Goal: Task Accomplishment & Management: Manage account settings

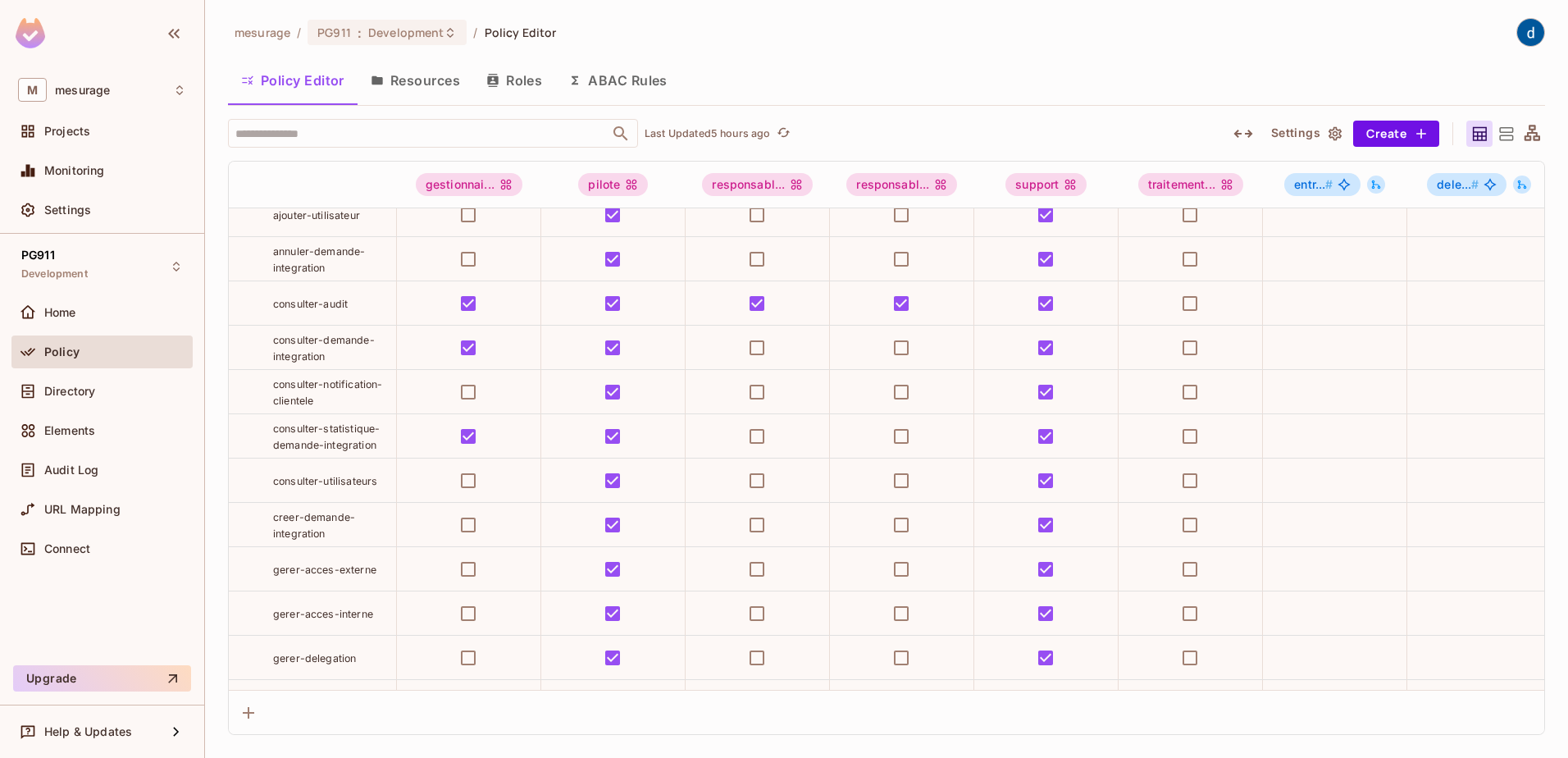
scroll to position [82, 0]
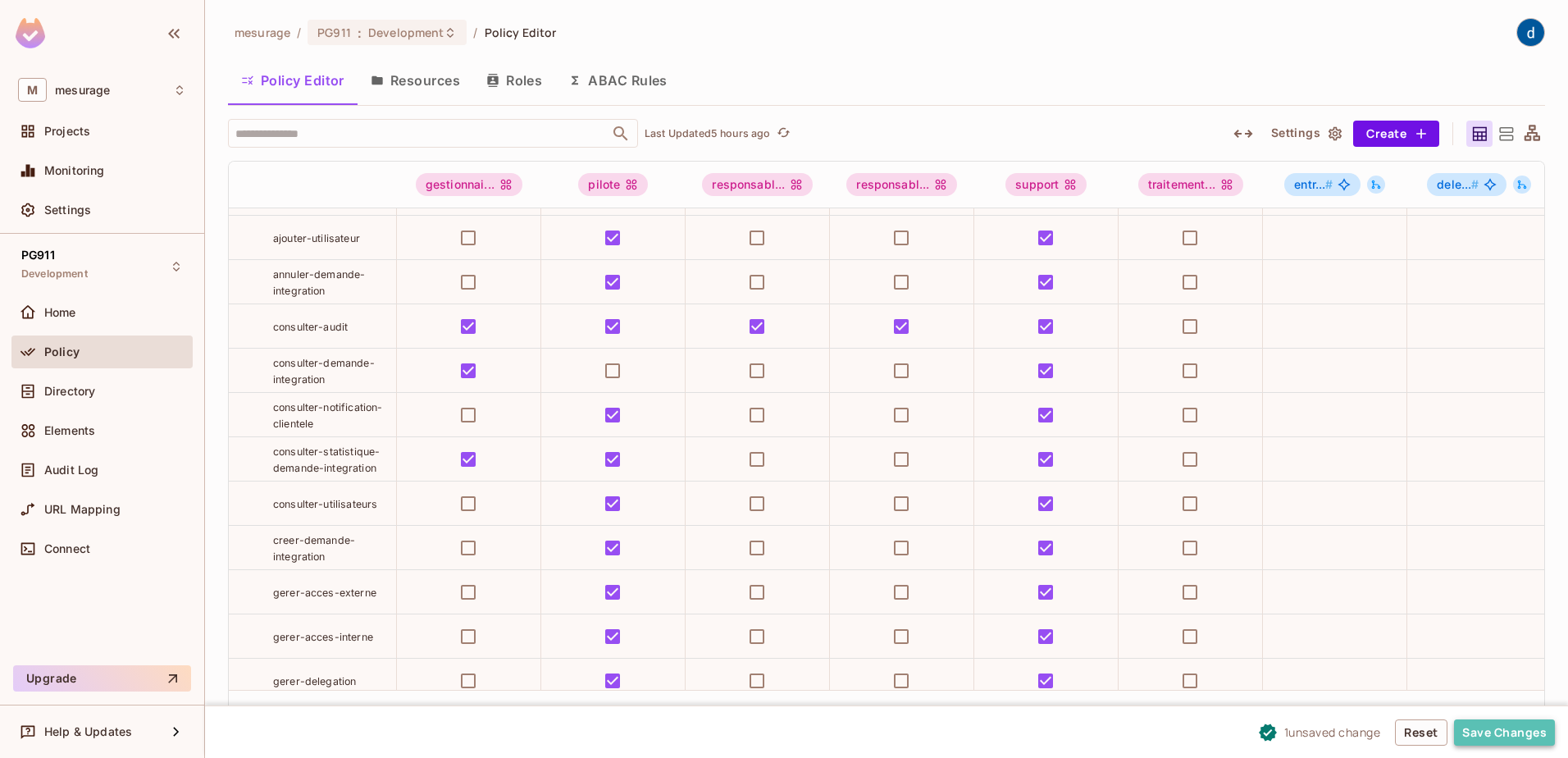
click at [1490, 737] on button "Save Changes" at bounding box center [1505, 732] width 101 height 26
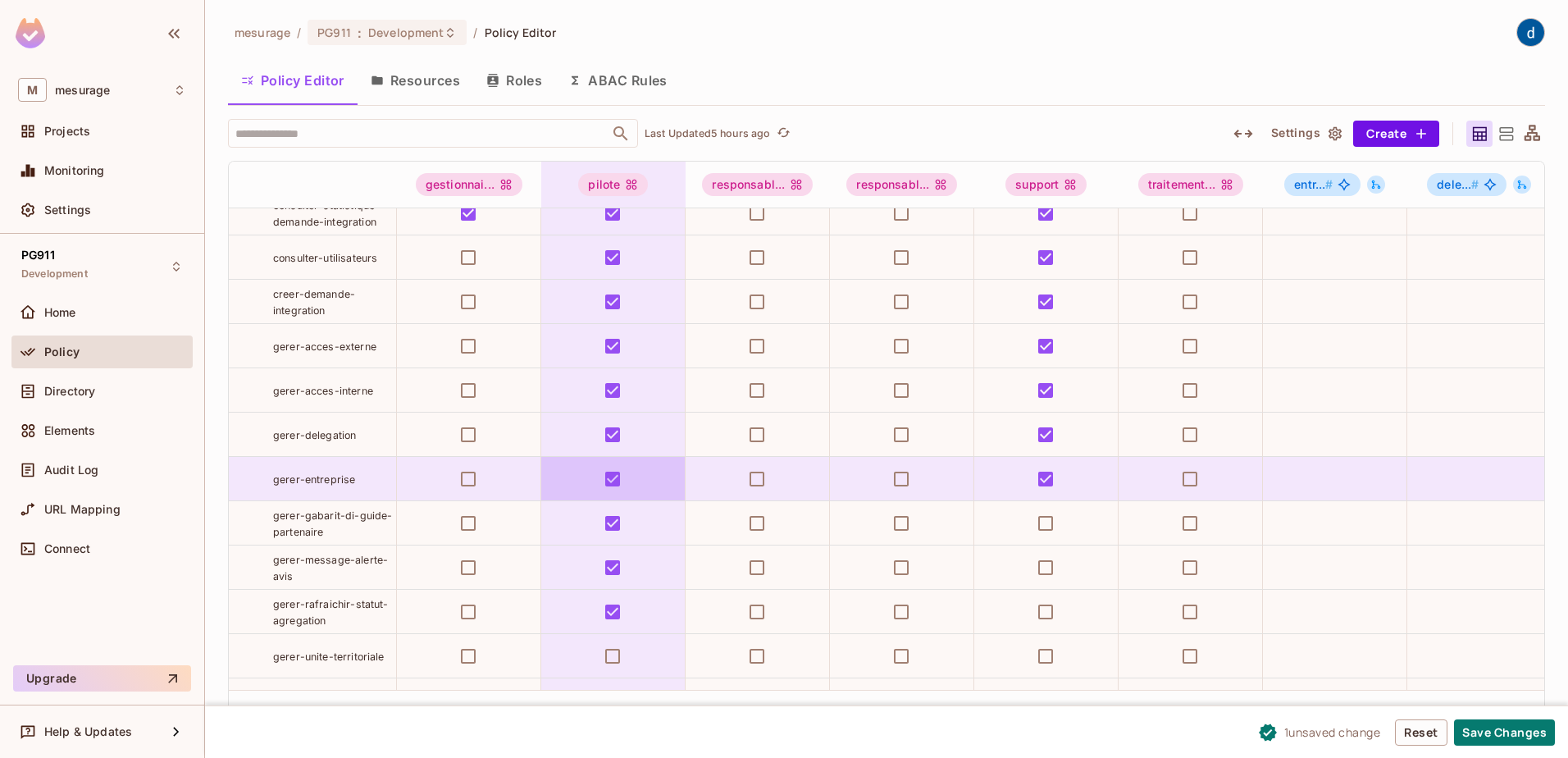
scroll to position [246, 0]
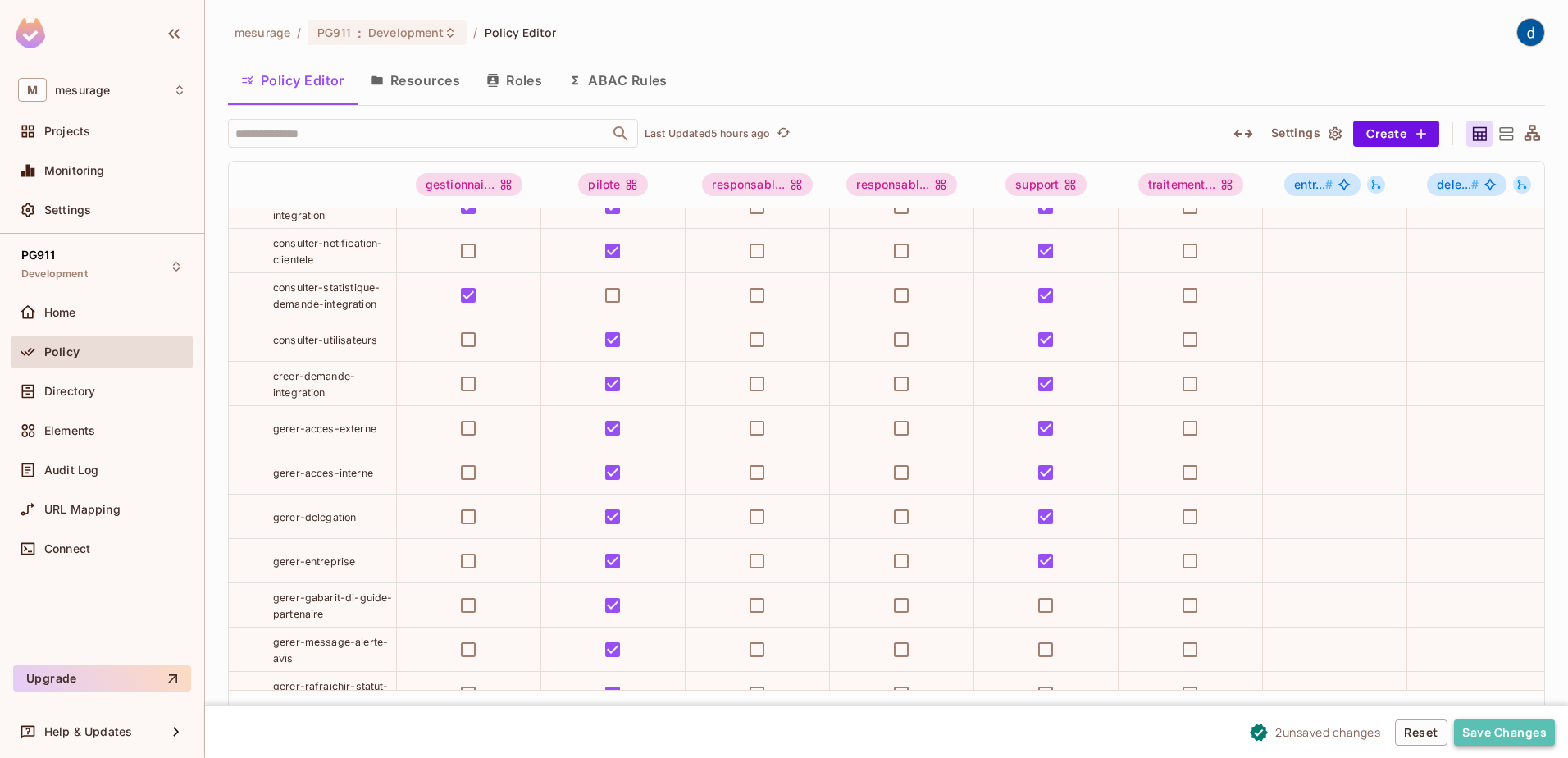
click at [1470, 727] on button "Save Changes" at bounding box center [1505, 732] width 101 height 26
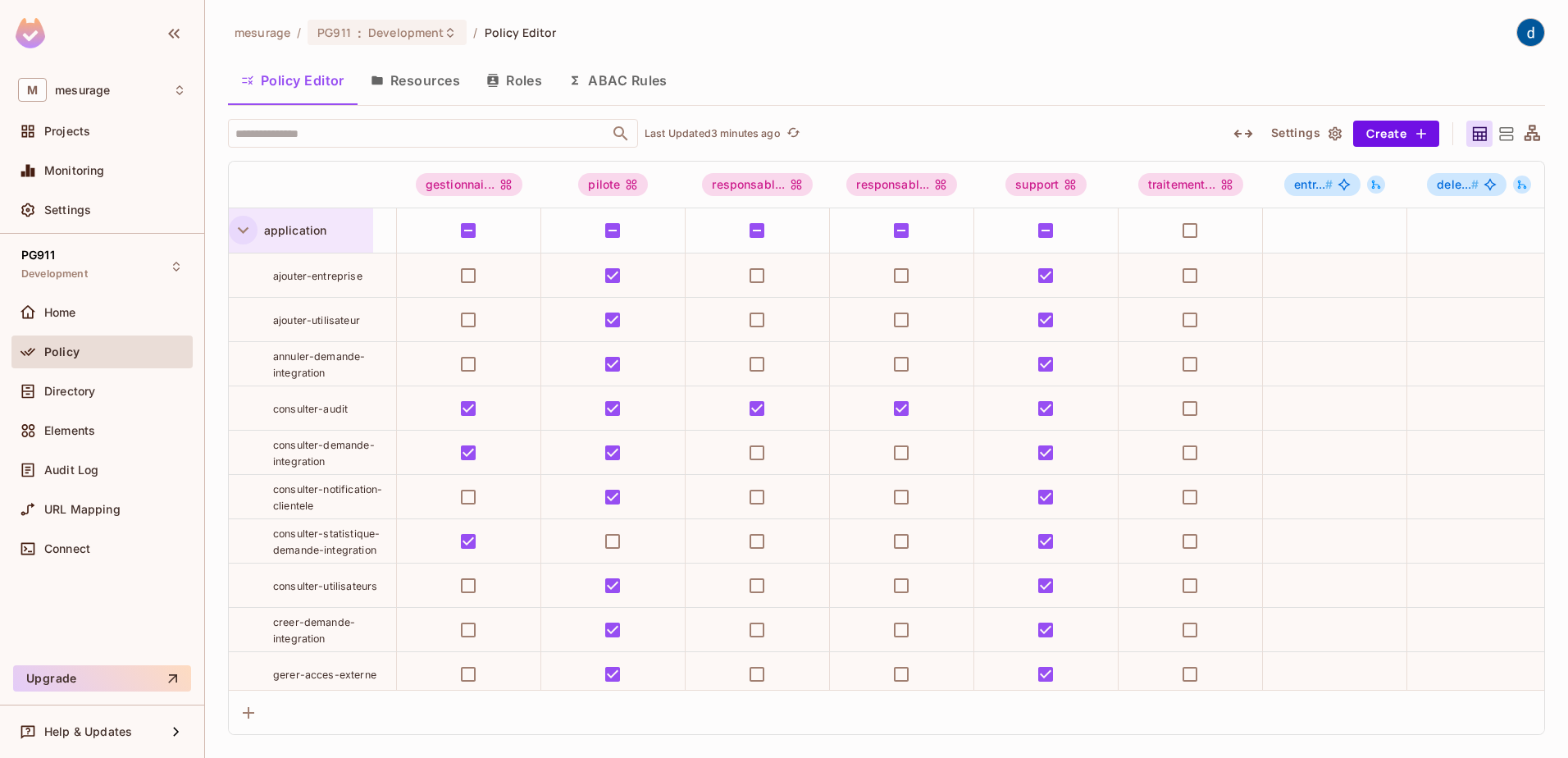
click at [249, 228] on icon "button" at bounding box center [243, 230] width 22 height 22
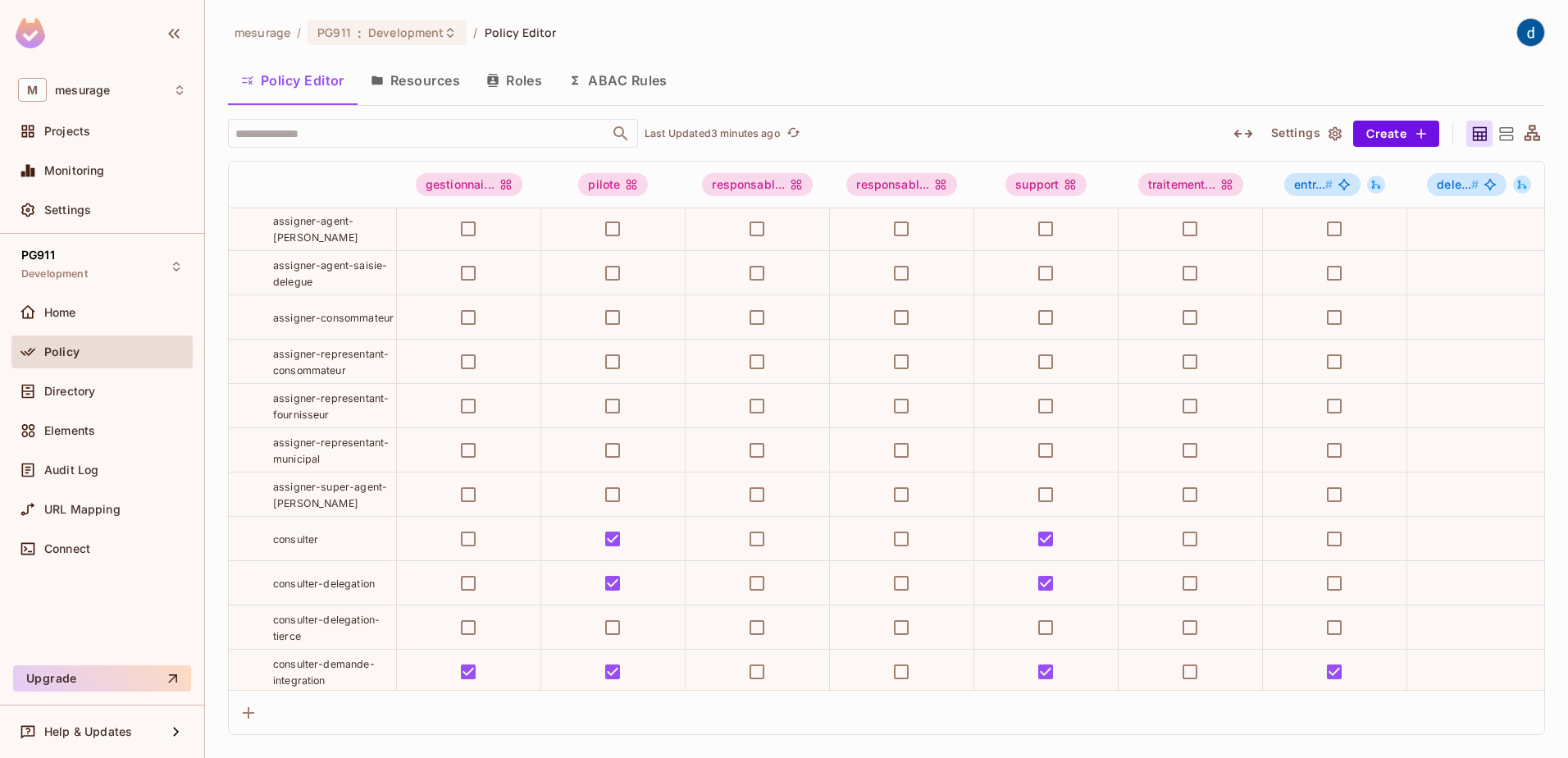
scroll to position [984, 0]
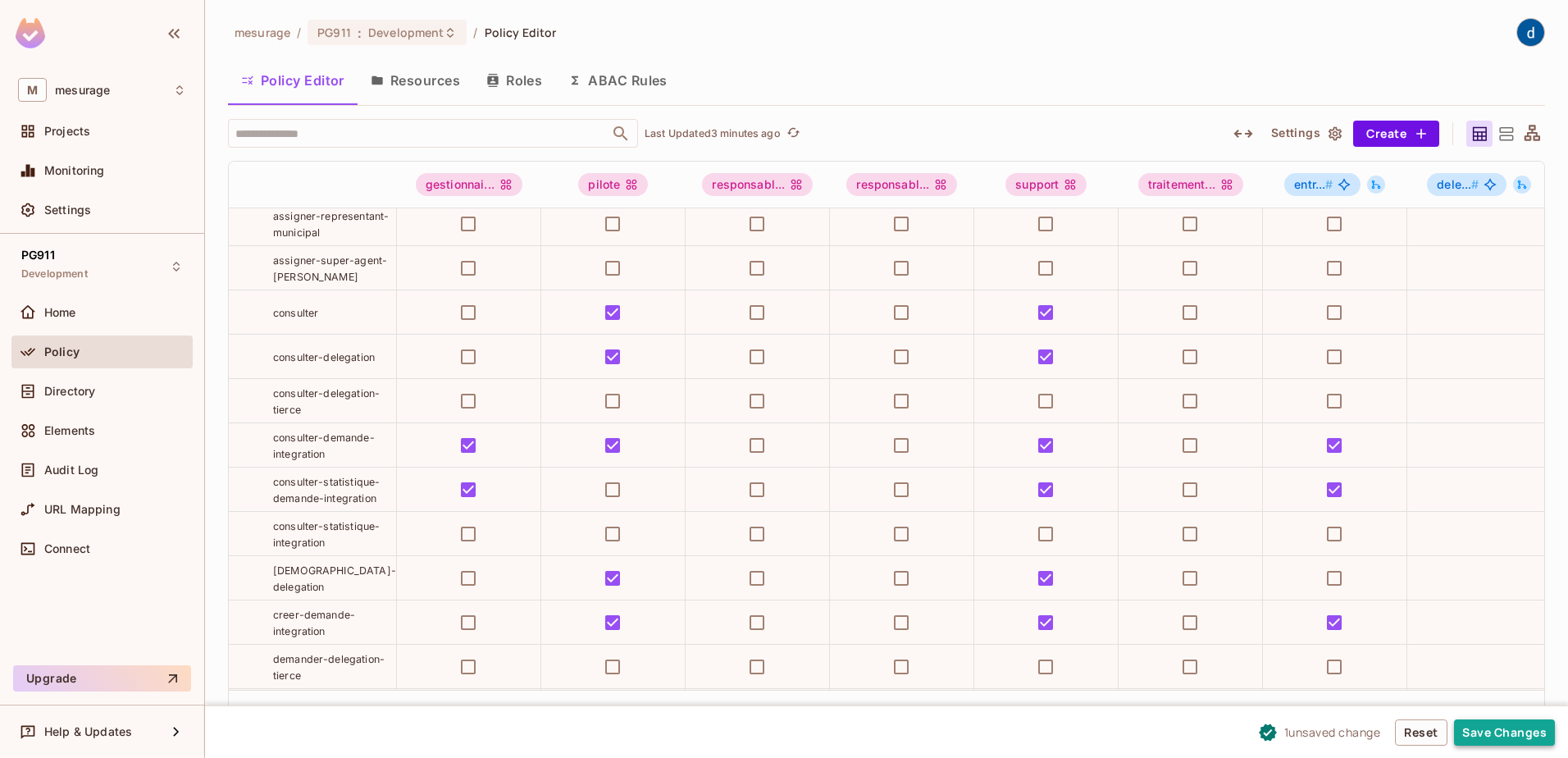
click at [1489, 737] on button "Save Changes" at bounding box center [1505, 732] width 101 height 26
